Goal: Task Accomplishment & Management: Complete application form

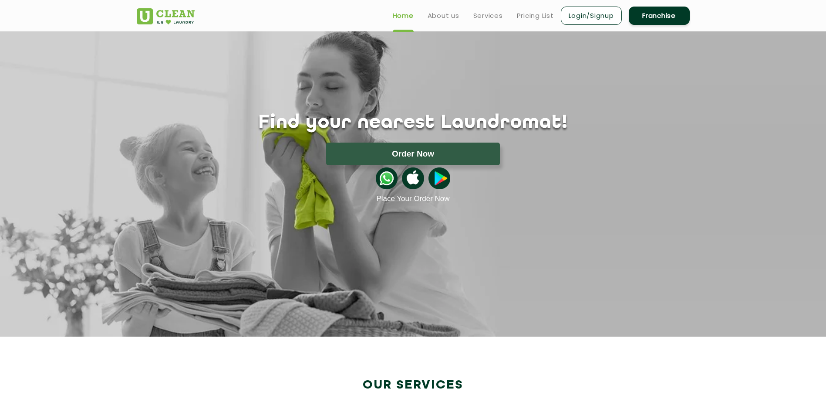
click at [646, 17] on link "Franchise" at bounding box center [659, 16] width 61 height 18
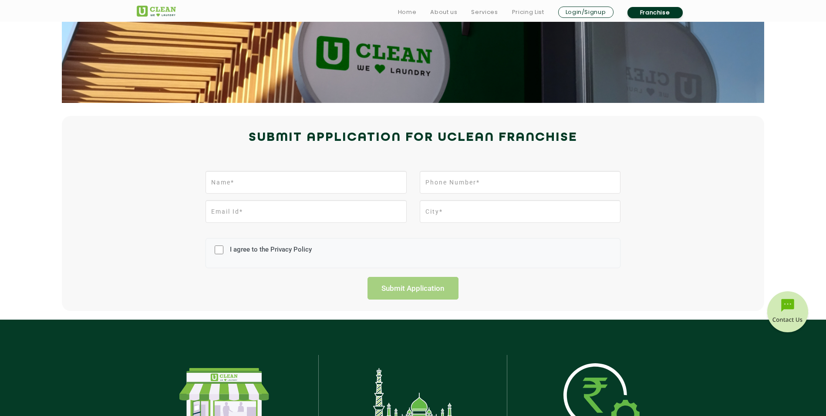
scroll to position [174, 0]
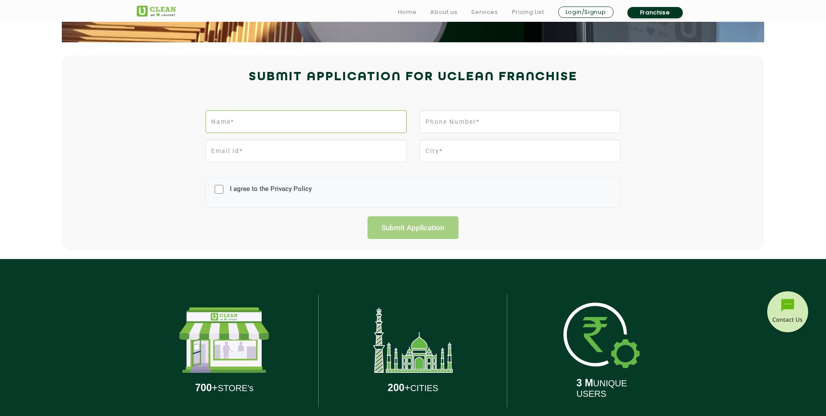
click at [295, 125] on input "text" at bounding box center [306, 121] width 201 height 23
type input "[PERSON_NAME]"
type input "9703482000"
type input "[EMAIL_ADDRESS][DOMAIN_NAME]"
type input "Vellore, [GEOGRAPHIC_DATA]"
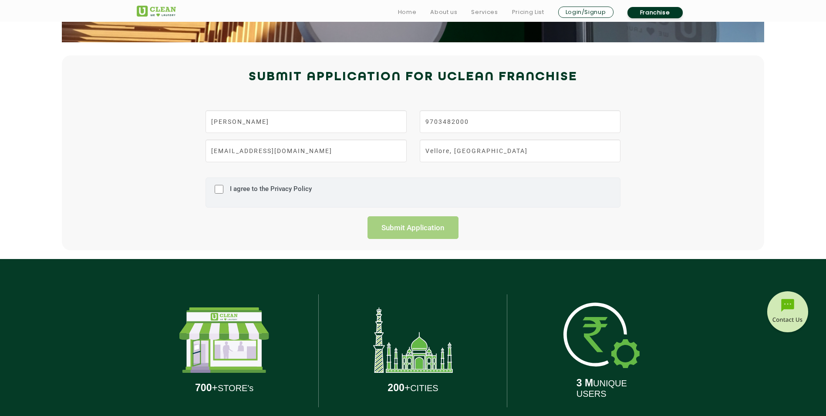
click at [264, 188] on label "I agree to the Privacy Policy" at bounding box center [270, 193] width 84 height 16
click at [223, 188] on input "I agree to the Privacy Policy" at bounding box center [219, 189] width 9 height 23
checkbox input "true"
click at [401, 222] on input "Submit Application" at bounding box center [413, 227] width 91 height 23
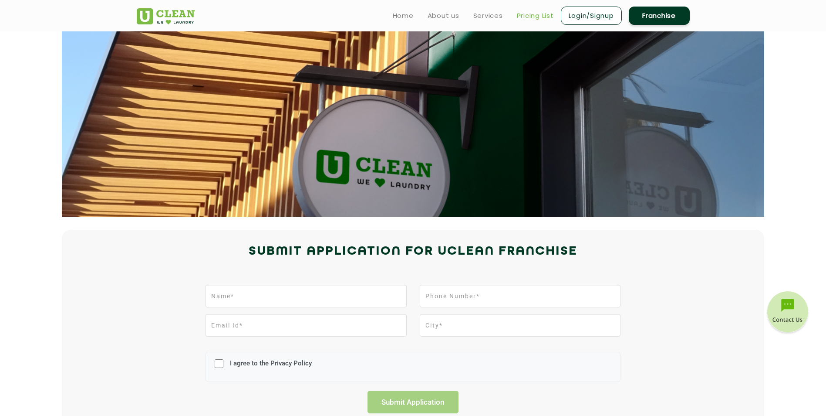
click at [537, 16] on link "Pricing List" at bounding box center [535, 15] width 37 height 10
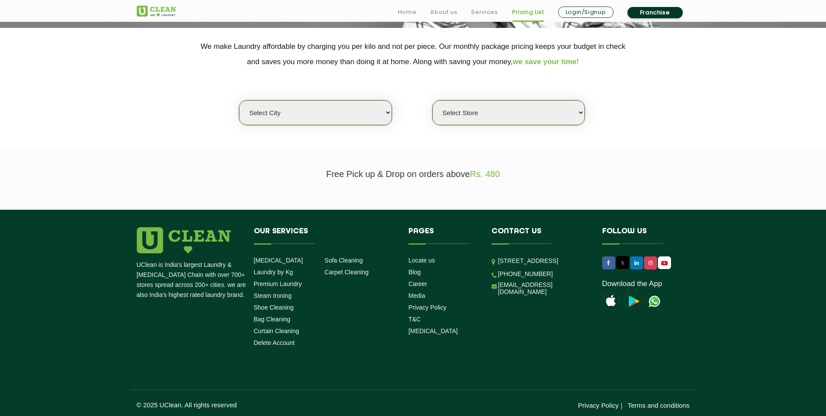
scroll to position [174, 0]
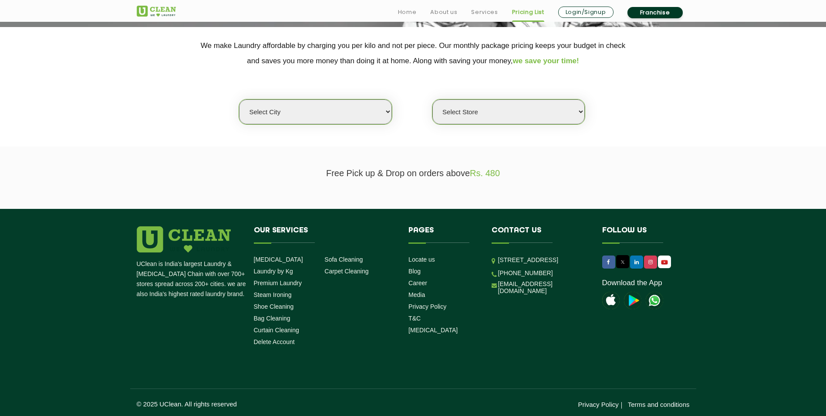
click at [379, 109] on select "Select city [GEOGRAPHIC_DATA] [GEOGRAPHIC_DATA] [GEOGRAPHIC_DATA] [GEOGRAPHIC_D…" at bounding box center [315, 111] width 152 height 25
select select "11"
click at [239, 99] on select "Select city [GEOGRAPHIC_DATA] [GEOGRAPHIC_DATA] [GEOGRAPHIC_DATA] [GEOGRAPHIC_D…" at bounding box center [315, 111] width 152 height 25
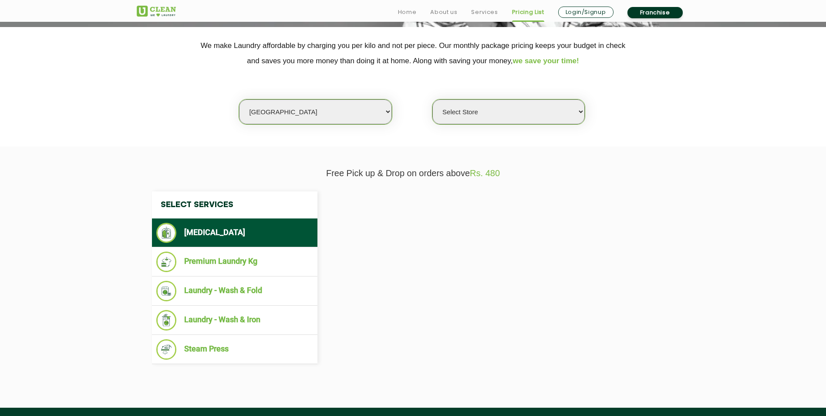
select select "0"
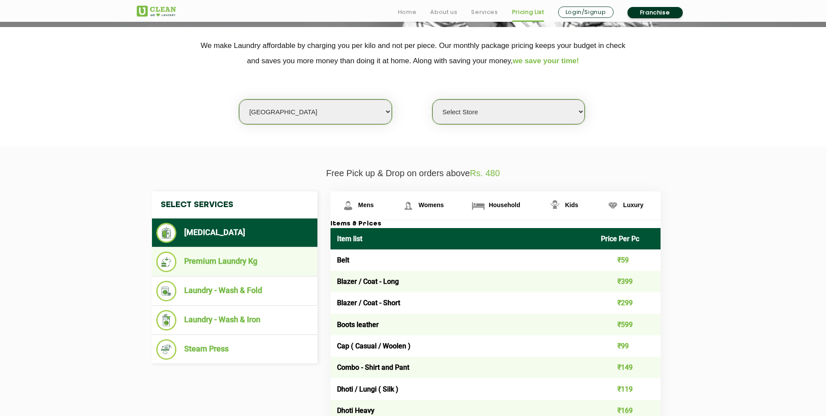
click at [252, 260] on li "Premium Laundry Kg" at bounding box center [234, 261] width 157 height 20
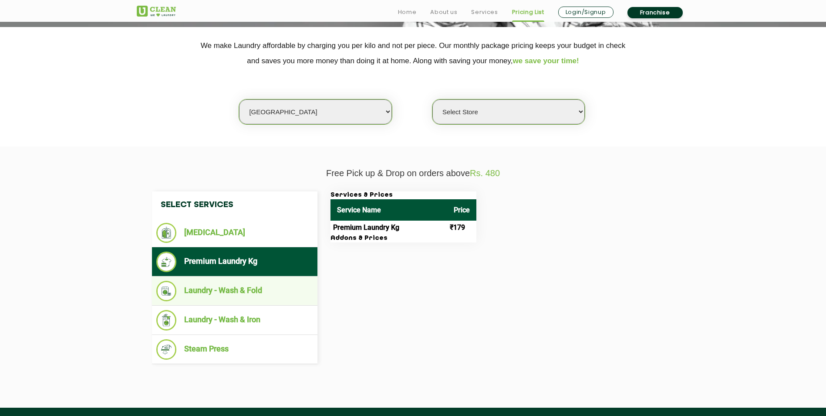
click at [247, 295] on li "Laundry - Wash & Fold" at bounding box center [234, 290] width 157 height 20
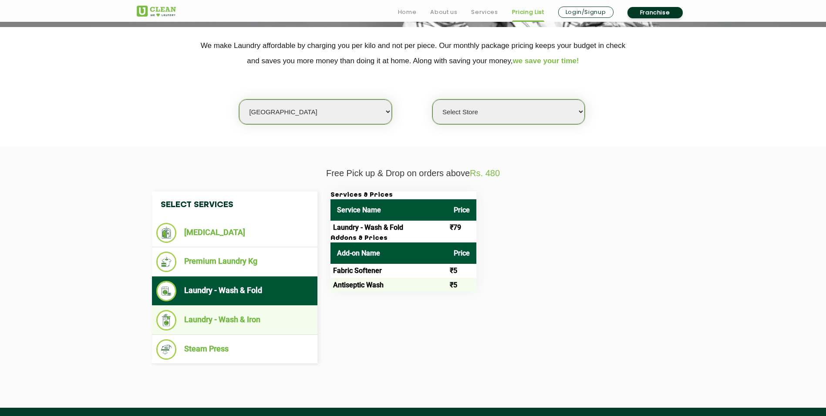
click at [237, 321] on li "Laundry - Wash & Iron" at bounding box center [234, 320] width 157 height 20
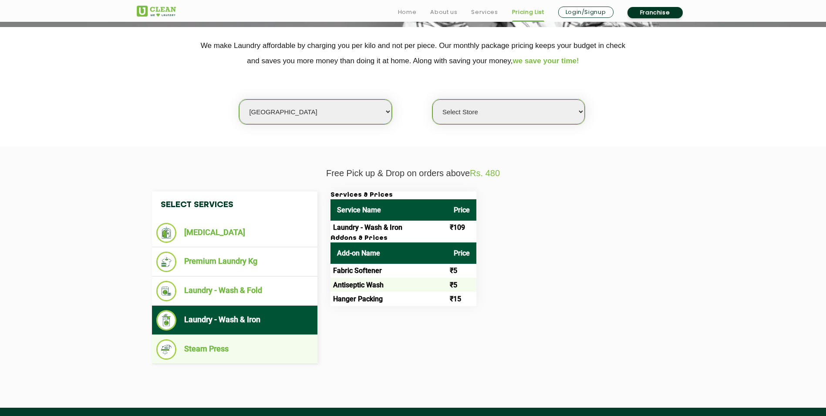
click at [223, 354] on li "Steam Press" at bounding box center [234, 349] width 157 height 20
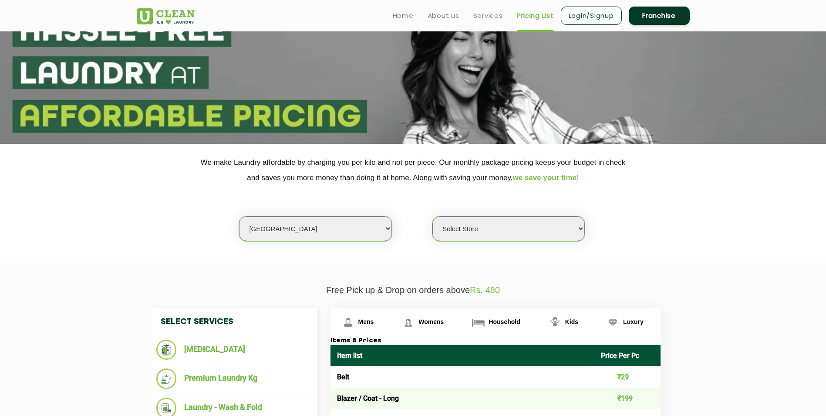
scroll to position [0, 0]
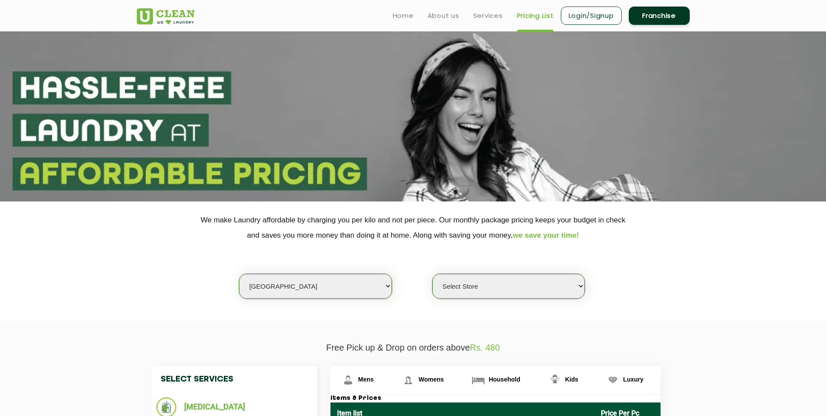
click at [462, 290] on select "Select Store [GEOGRAPHIC_DATA][PERSON_NAME] UClean Navalur UClean Chitlapakkam …" at bounding box center [509, 286] width 152 height 25
click at [355, 289] on select "Select city [GEOGRAPHIC_DATA] [GEOGRAPHIC_DATA] [GEOGRAPHIC_DATA] [GEOGRAPHIC_D…" at bounding box center [315, 286] width 152 height 25
click at [164, 304] on section "We make Laundry affordable by charging you per kilo and not per piece. Our mont…" at bounding box center [413, 260] width 826 height 119
click at [323, 292] on select "Select city [GEOGRAPHIC_DATA] [GEOGRAPHIC_DATA] [GEOGRAPHIC_DATA] [GEOGRAPHIC_D…" at bounding box center [315, 286] width 152 height 25
click at [468, 289] on select "Select Store [GEOGRAPHIC_DATA][PERSON_NAME] UClean Navalur UClean Chitlapakkam …" at bounding box center [509, 286] width 152 height 25
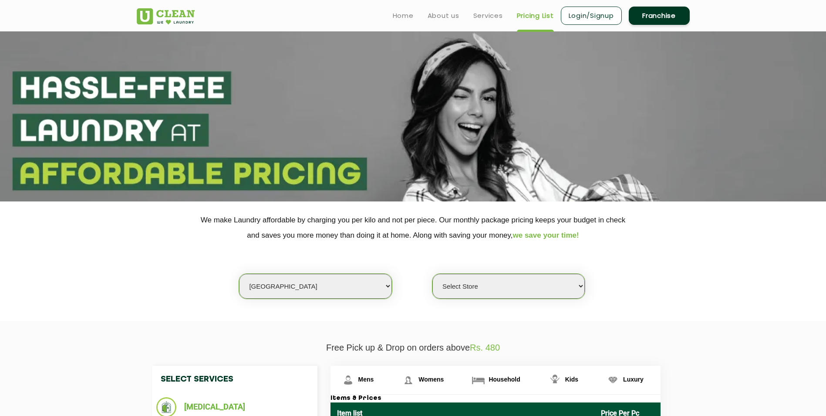
click at [335, 286] on select "Select city [GEOGRAPHIC_DATA] [GEOGRAPHIC_DATA] [GEOGRAPHIC_DATA] [GEOGRAPHIC_D…" at bounding box center [315, 286] width 152 height 25
click at [321, 282] on select "Select city [GEOGRAPHIC_DATA] [GEOGRAPHIC_DATA] [GEOGRAPHIC_DATA] [GEOGRAPHIC_D…" at bounding box center [315, 286] width 152 height 25
select select "6"
click at [239, 274] on select "Select city [GEOGRAPHIC_DATA] [GEOGRAPHIC_DATA] [GEOGRAPHIC_DATA] [GEOGRAPHIC_D…" at bounding box center [315, 286] width 152 height 25
select select "0"
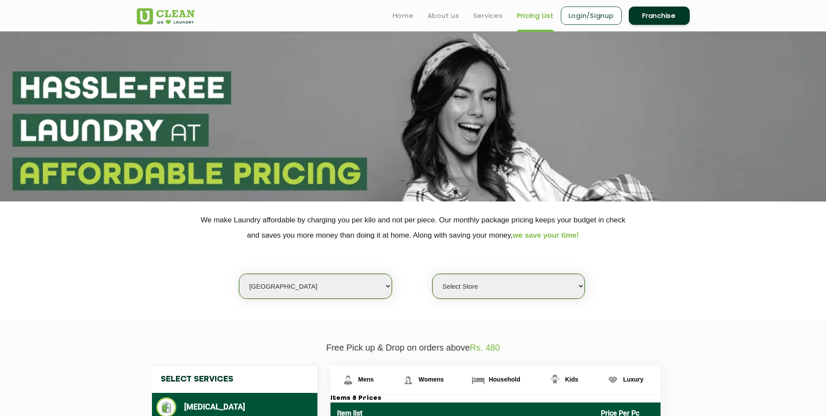
click at [529, 290] on select "Select Store [GEOGRAPHIC_DATA] [GEOGRAPHIC_DATA] UClean KR [GEOGRAPHIC_DATA] [G…" at bounding box center [509, 286] width 152 height 25
click at [639, 294] on div "Select city [GEOGRAPHIC_DATA] [GEOGRAPHIC_DATA] [GEOGRAPHIC_DATA] [GEOGRAPHIC_D…" at bounding box center [413, 271] width 566 height 56
click at [667, 11] on link "Franchise" at bounding box center [659, 16] width 61 height 18
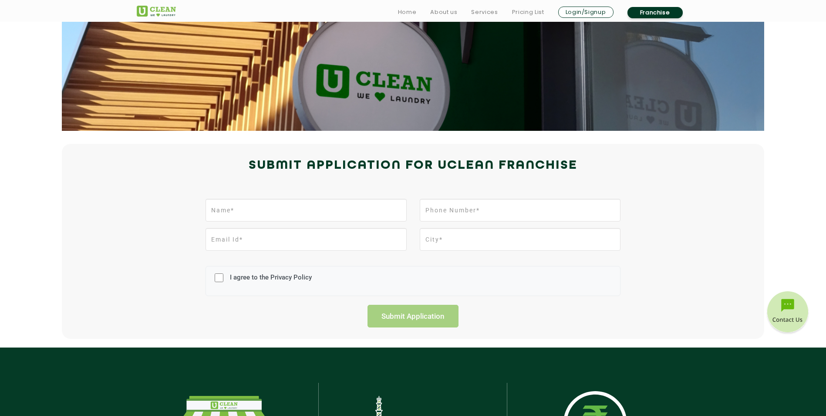
scroll to position [174, 0]
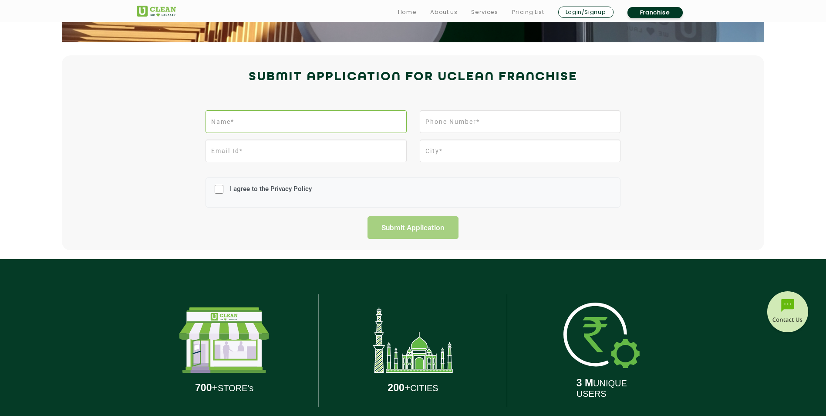
click at [341, 124] on input "text" at bounding box center [306, 121] width 201 height 23
type input "[PERSON_NAME]"
type input "9703482000"
type input "[EMAIL_ADDRESS][DOMAIN_NAME]"
type input "Vellore, [GEOGRAPHIC_DATA]"
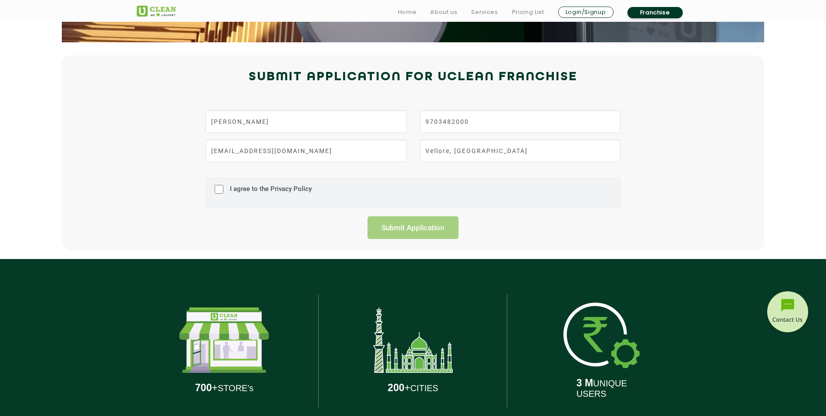
click at [270, 186] on label "I agree to the Privacy Policy" at bounding box center [270, 193] width 84 height 16
click at [223, 186] on input "I agree to the Privacy Policy" at bounding box center [219, 189] width 9 height 23
checkbox input "true"
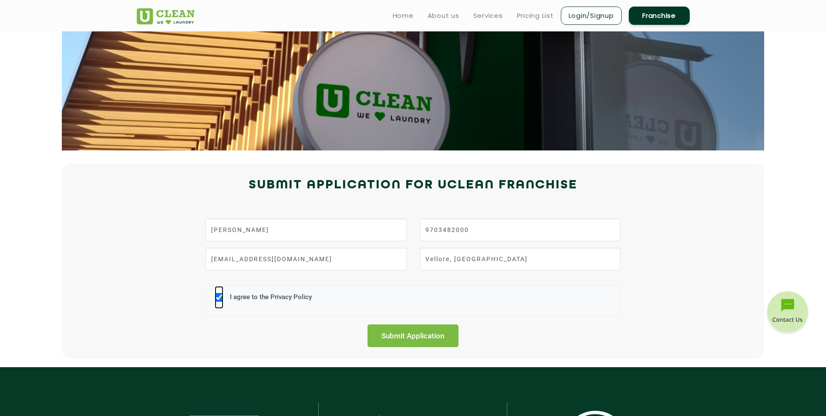
scroll to position [87, 0]
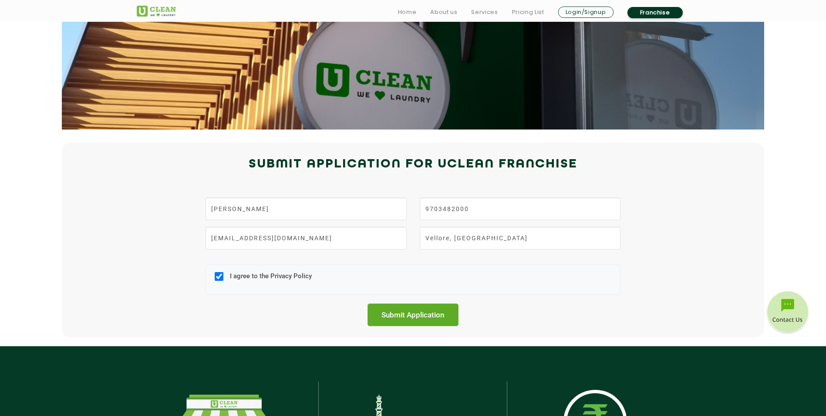
click at [404, 312] on input "Submit Application" at bounding box center [413, 314] width 91 height 23
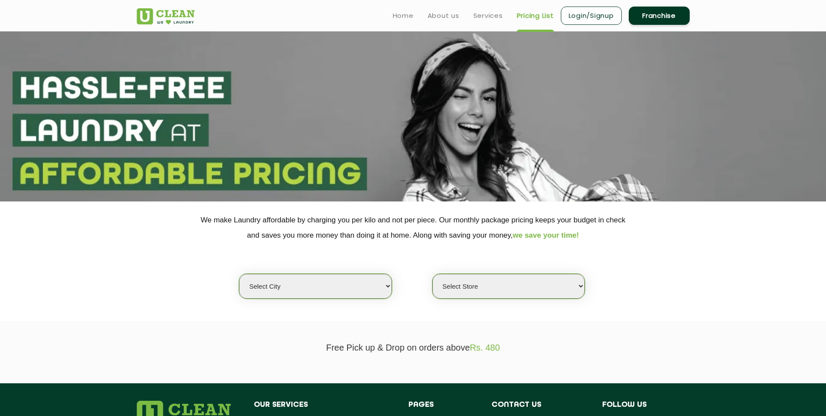
select select "0"
